Goal: Check status: Check status

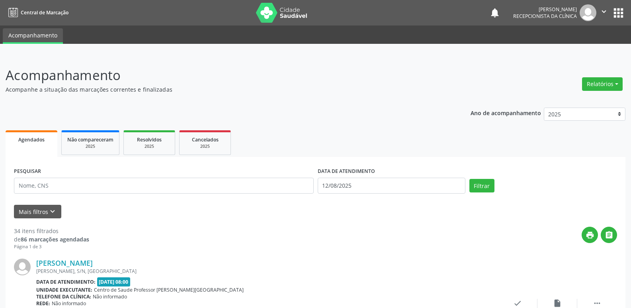
scroll to position [40, 0]
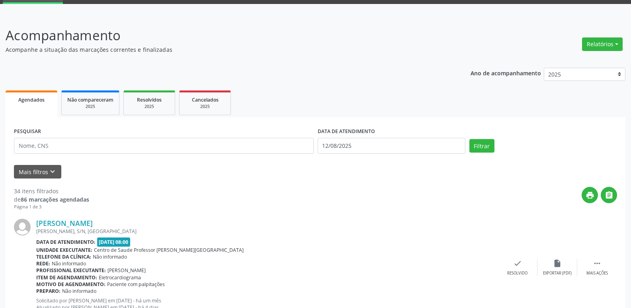
click at [42, 113] on link "Agendados" at bounding box center [32, 103] width 52 height 27
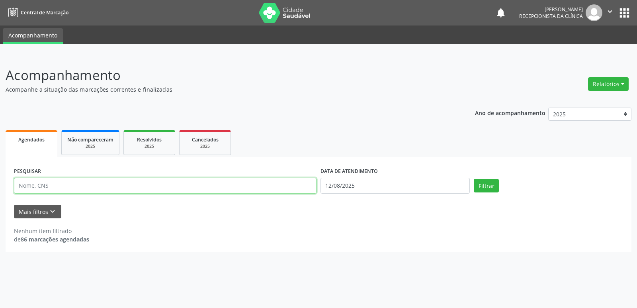
click at [50, 187] on input "text" at bounding box center [165, 186] width 303 height 16
click at [57, 189] on input "text" at bounding box center [165, 186] width 303 height 16
type input "u"
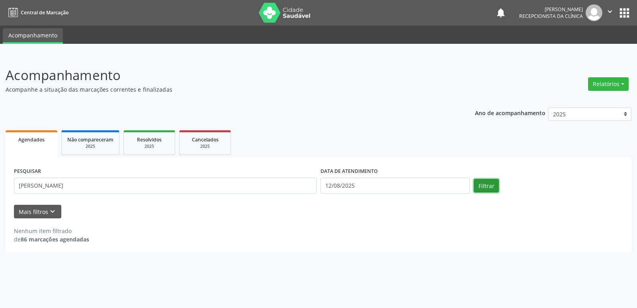
click at [488, 186] on button "Filtrar" at bounding box center [486, 186] width 25 height 14
click at [41, 212] on button "Mais filtros keyboard_arrow_down" at bounding box center [37, 212] width 47 height 14
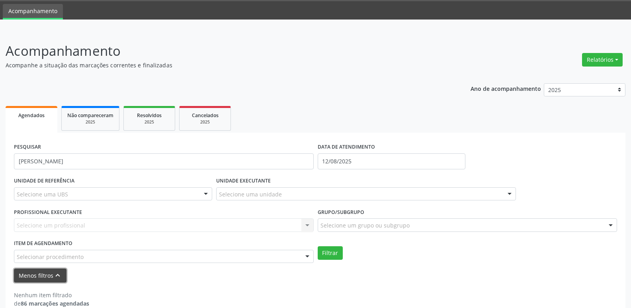
scroll to position [38, 0]
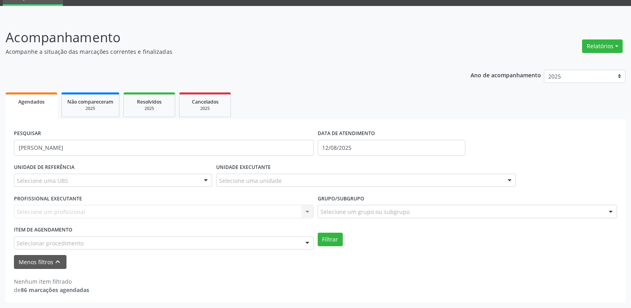
click at [304, 211] on div "Selecione um profissional Nenhum resultado encontrado para: " " Não há nenhuma …" at bounding box center [164, 212] width 300 height 14
click at [310, 211] on div "Selecione um profissional Nenhum resultado encontrado para: " " Não há nenhuma …" at bounding box center [164, 212] width 300 height 14
click at [61, 213] on div "Selecione um profissional Nenhum resultado encontrado para: " " Não há nenhuma …" at bounding box center [164, 212] width 300 height 14
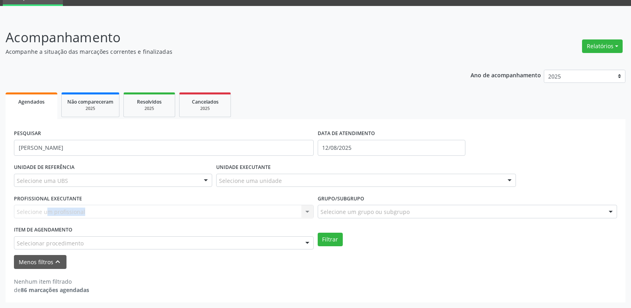
click at [61, 213] on div "Selecione um profissional Nenhum resultado encontrado para: " " Não há nenhuma …" at bounding box center [164, 212] width 300 height 14
click at [338, 241] on button "Filtrar" at bounding box center [330, 239] width 25 height 14
click at [330, 235] on button "Filtrar" at bounding box center [330, 239] width 25 height 14
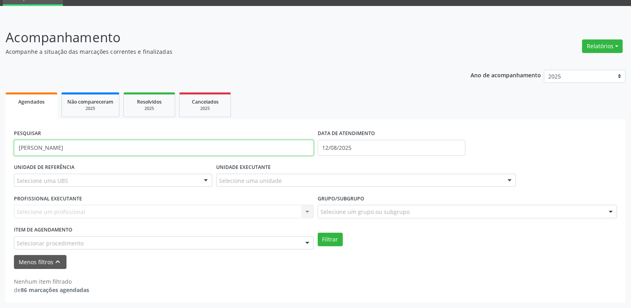
click at [81, 143] on input "[PERSON_NAME]" at bounding box center [164, 148] width 300 height 16
type input "[PERSON_NAME]"
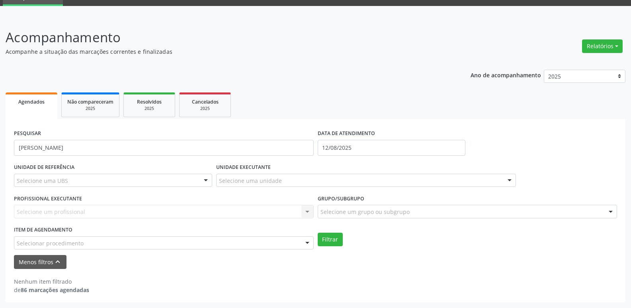
click at [206, 180] on div at bounding box center [206, 181] width 12 height 14
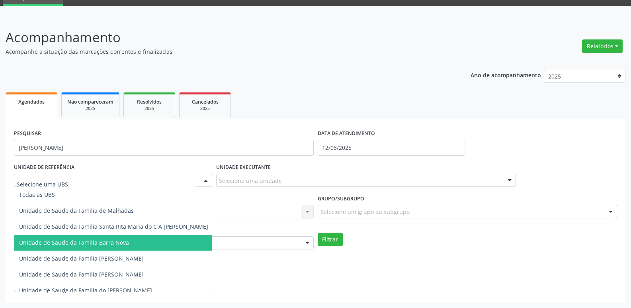
scroll to position [40, 0]
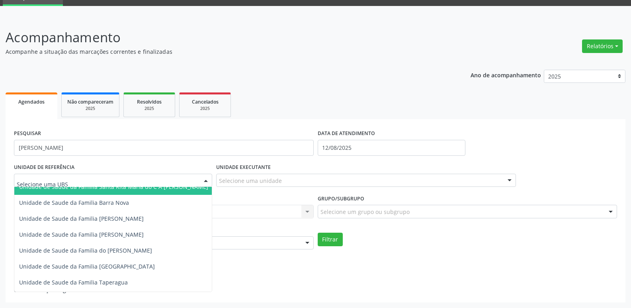
click at [268, 254] on form "PESQUISAR [PERSON_NAME] dos santos DATA DE ATENDIMENTO [DATE] UNIDADE DE REFERÊ…" at bounding box center [315, 197] width 603 height 141
click at [70, 180] on div at bounding box center [113, 181] width 198 height 14
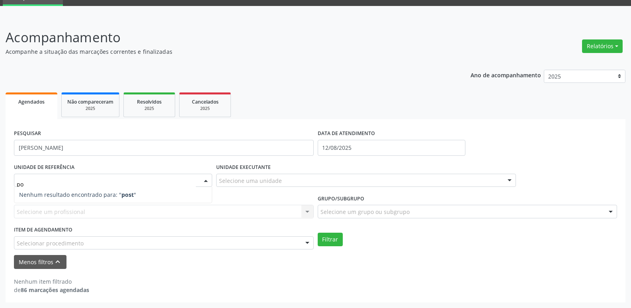
type input "p"
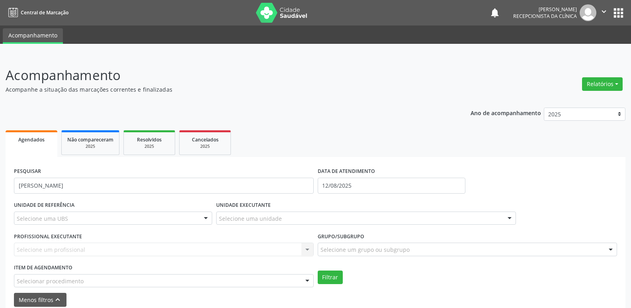
click at [540, 278] on div "Filtrar" at bounding box center [468, 277] width 304 height 14
click at [30, 140] on span "Agendados" at bounding box center [31, 139] width 26 height 7
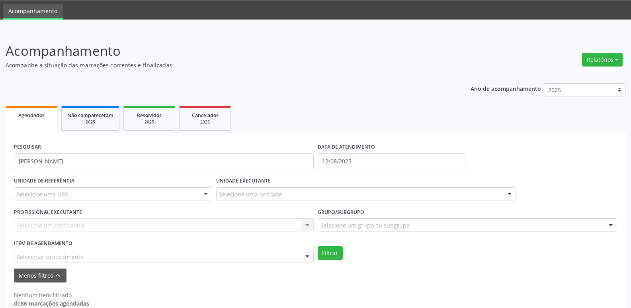
scroll to position [38, 0]
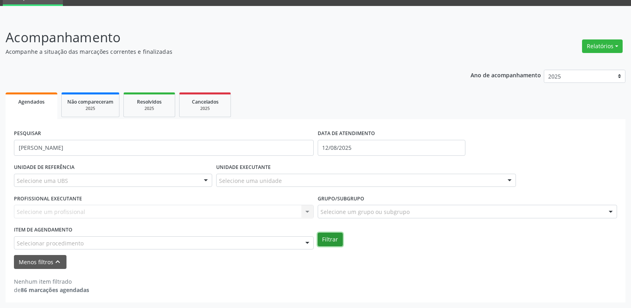
click at [335, 242] on button "Filtrar" at bounding box center [330, 239] width 25 height 14
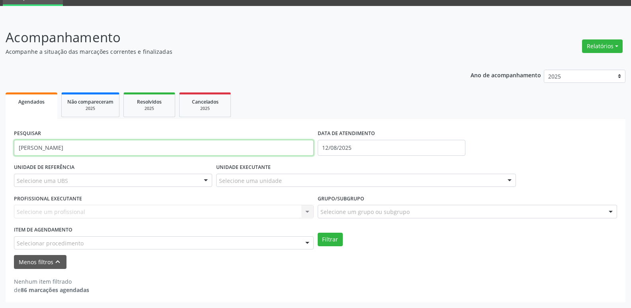
click at [100, 150] on input "[PERSON_NAME]" at bounding box center [164, 148] width 300 height 16
type input "m"
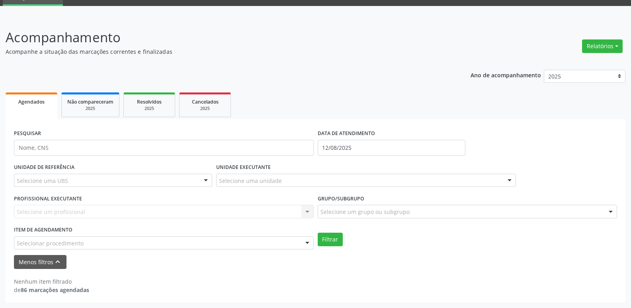
click at [28, 104] on span "Agendados" at bounding box center [31, 101] width 26 height 7
click at [28, 97] on div "Agendados" at bounding box center [31, 101] width 41 height 8
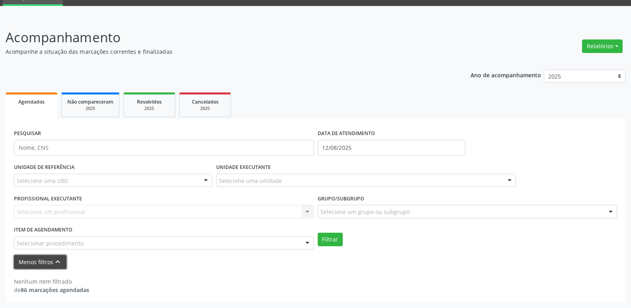
click at [54, 258] on icon "keyboard_arrow_up" at bounding box center [57, 261] width 9 height 9
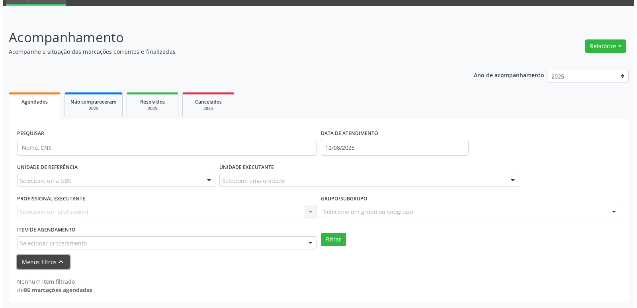
scroll to position [0, 0]
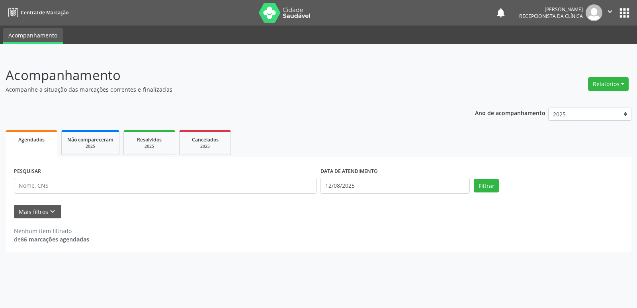
click at [20, 141] on span "Agendados" at bounding box center [31, 139] width 26 height 7
click at [36, 189] on input "text" at bounding box center [165, 186] width 303 height 16
type input "[PERSON_NAME]"
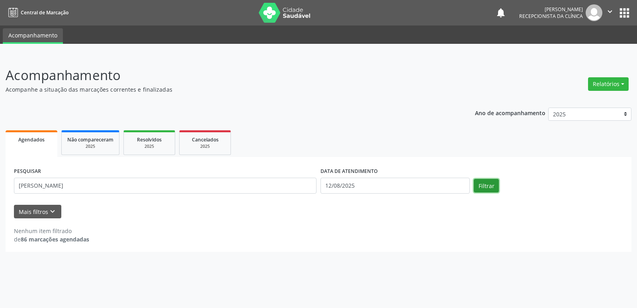
click at [493, 187] on button "Filtrar" at bounding box center [486, 186] width 25 height 14
